Goal: Task Accomplishment & Management: Use online tool/utility

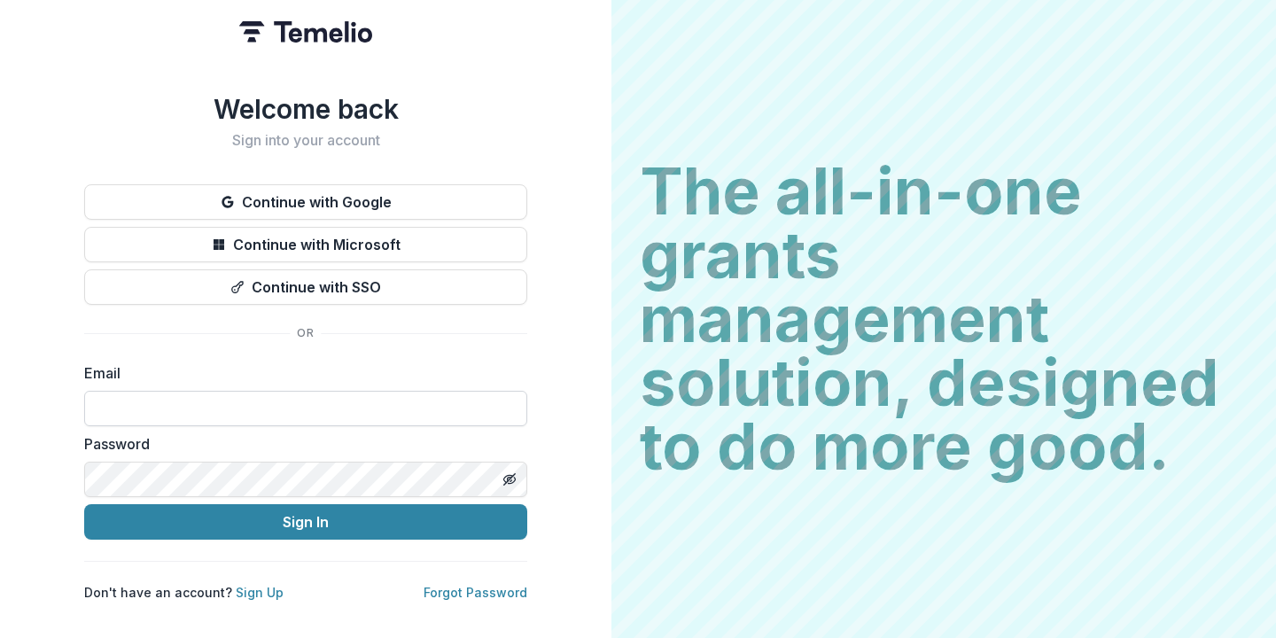
click at [367, 405] on input at bounding box center [305, 408] width 443 height 35
type input "**********"
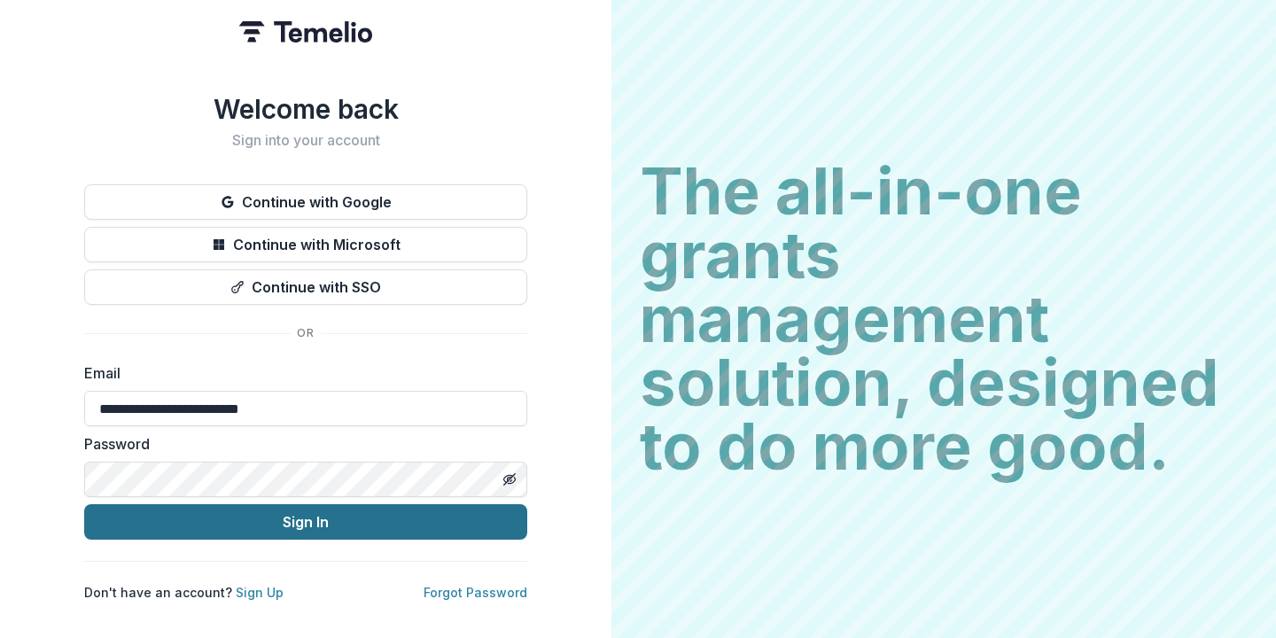
click at [275, 521] on button "Sign In" at bounding box center [305, 521] width 443 height 35
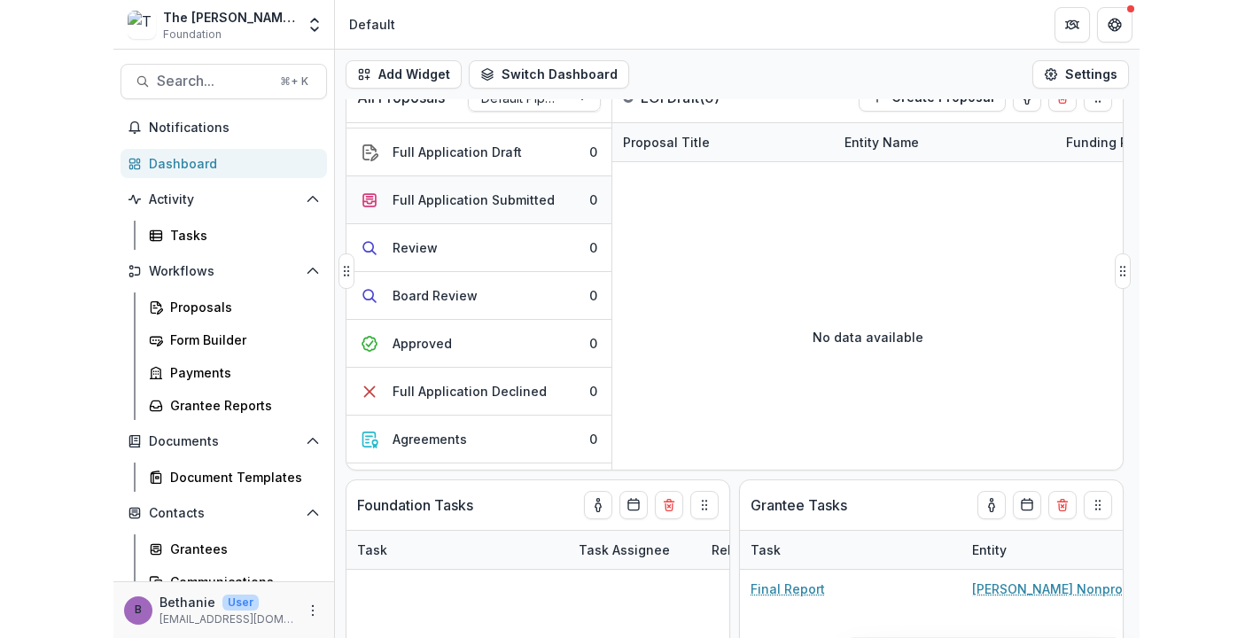
scroll to position [323, 0]
